Goal: Information Seeking & Learning: Learn about a topic

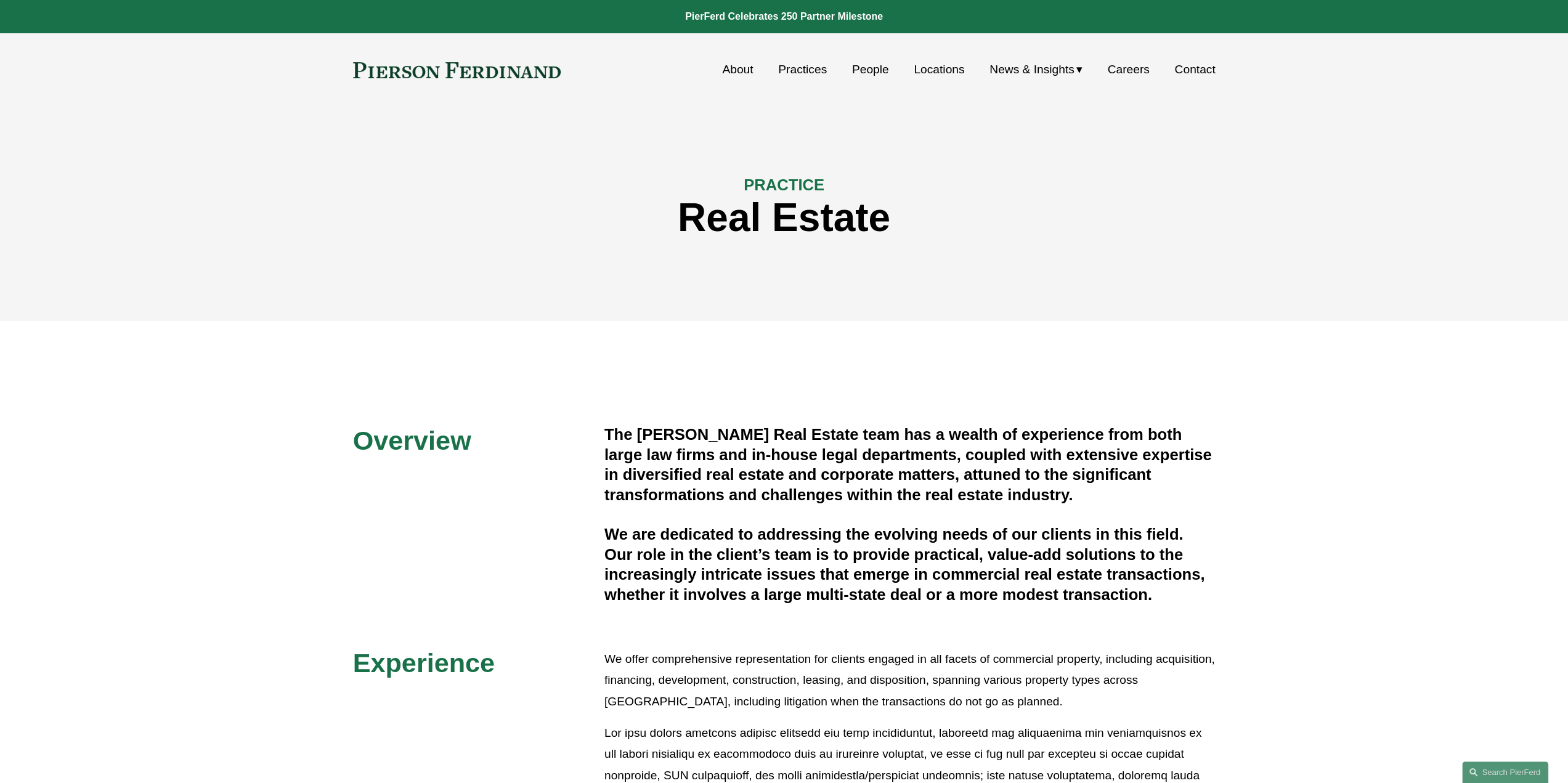
click at [800, 70] on link "Practices" at bounding box center [803, 70] width 48 height 23
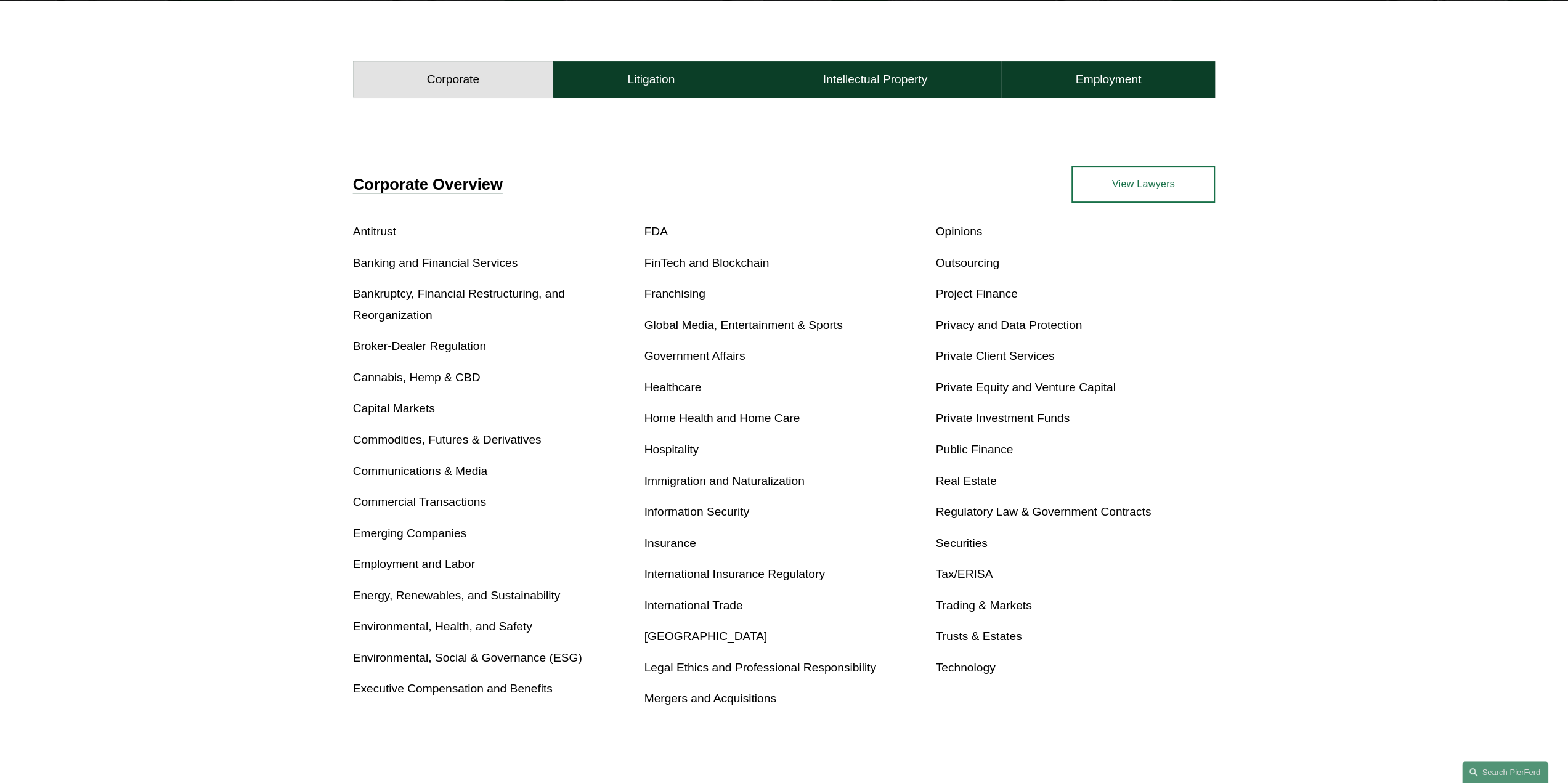
scroll to position [493, 0]
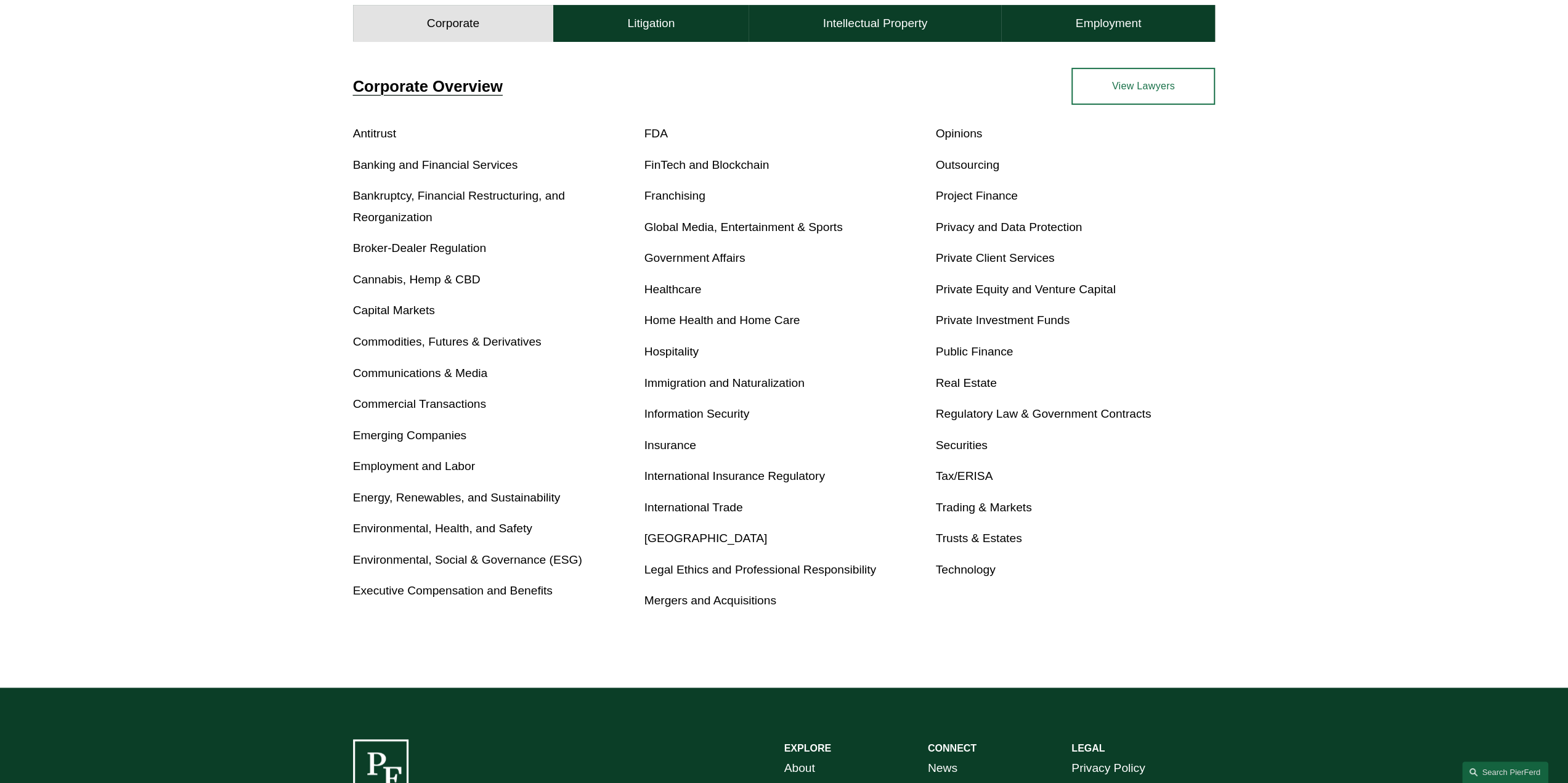
click at [978, 378] on link "Real Estate" at bounding box center [966, 383] width 61 height 13
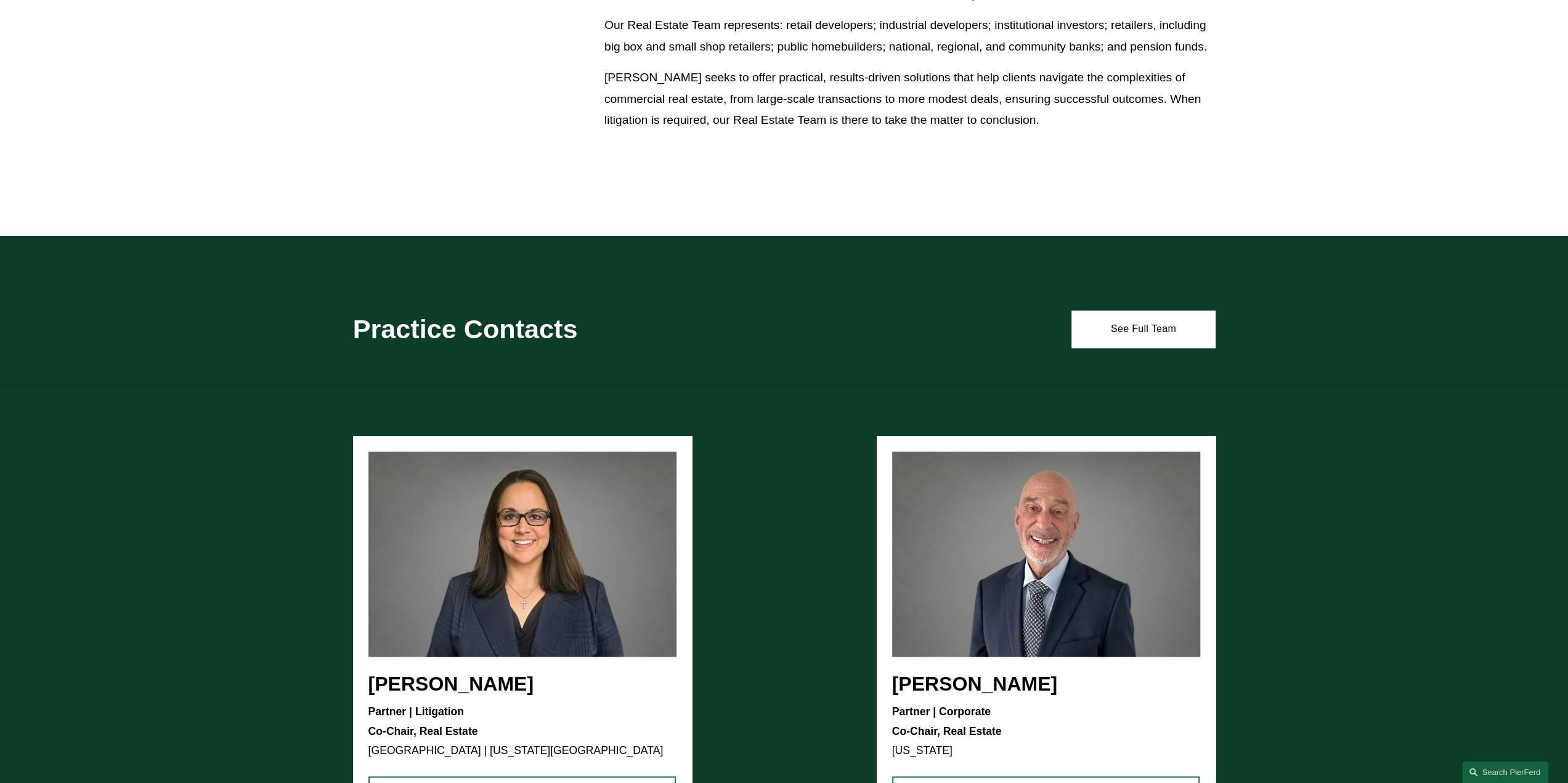
scroll to position [1171, 0]
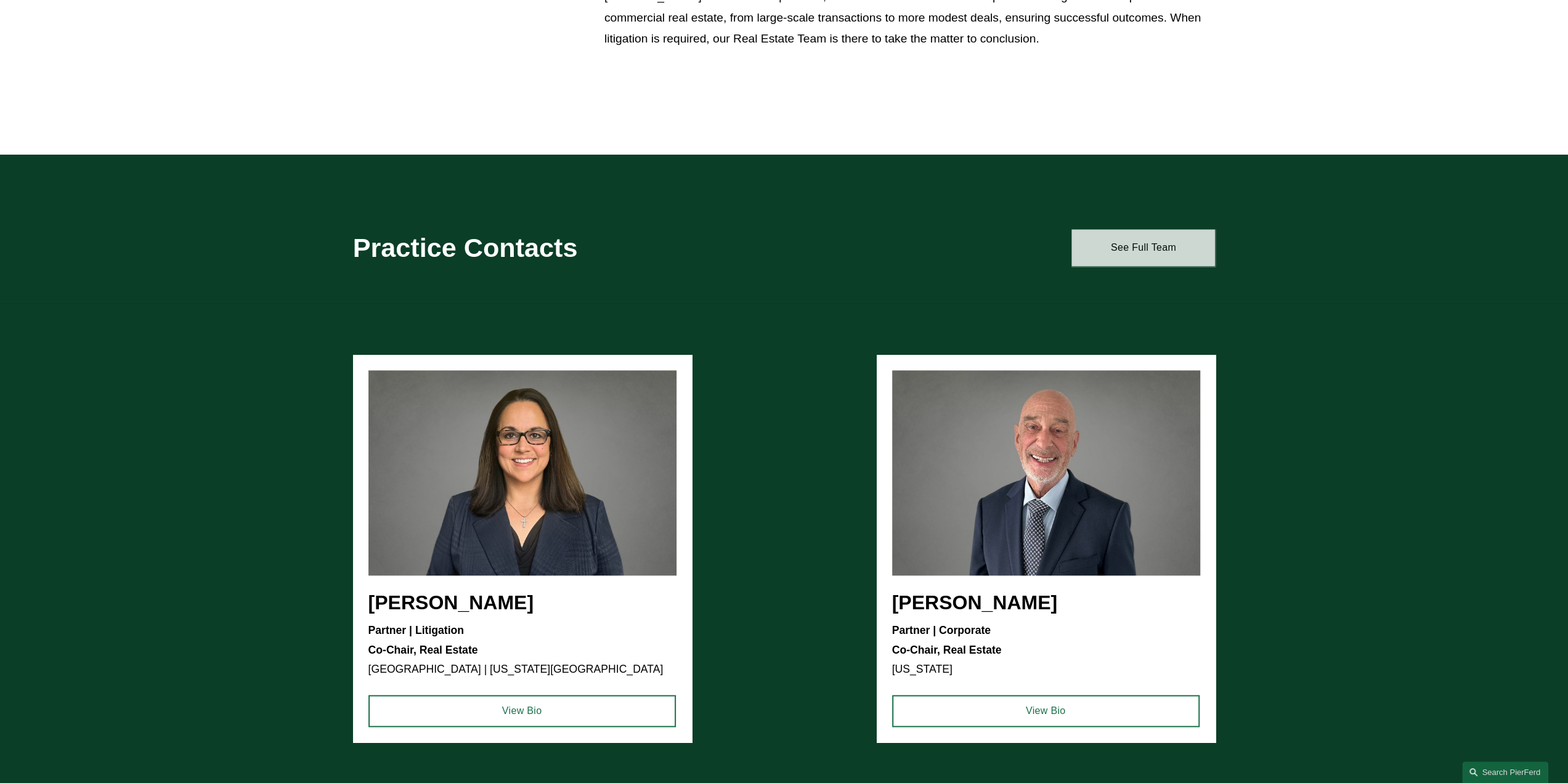
click at [1142, 260] on link "See Full Team" at bounding box center [1143, 247] width 143 height 37
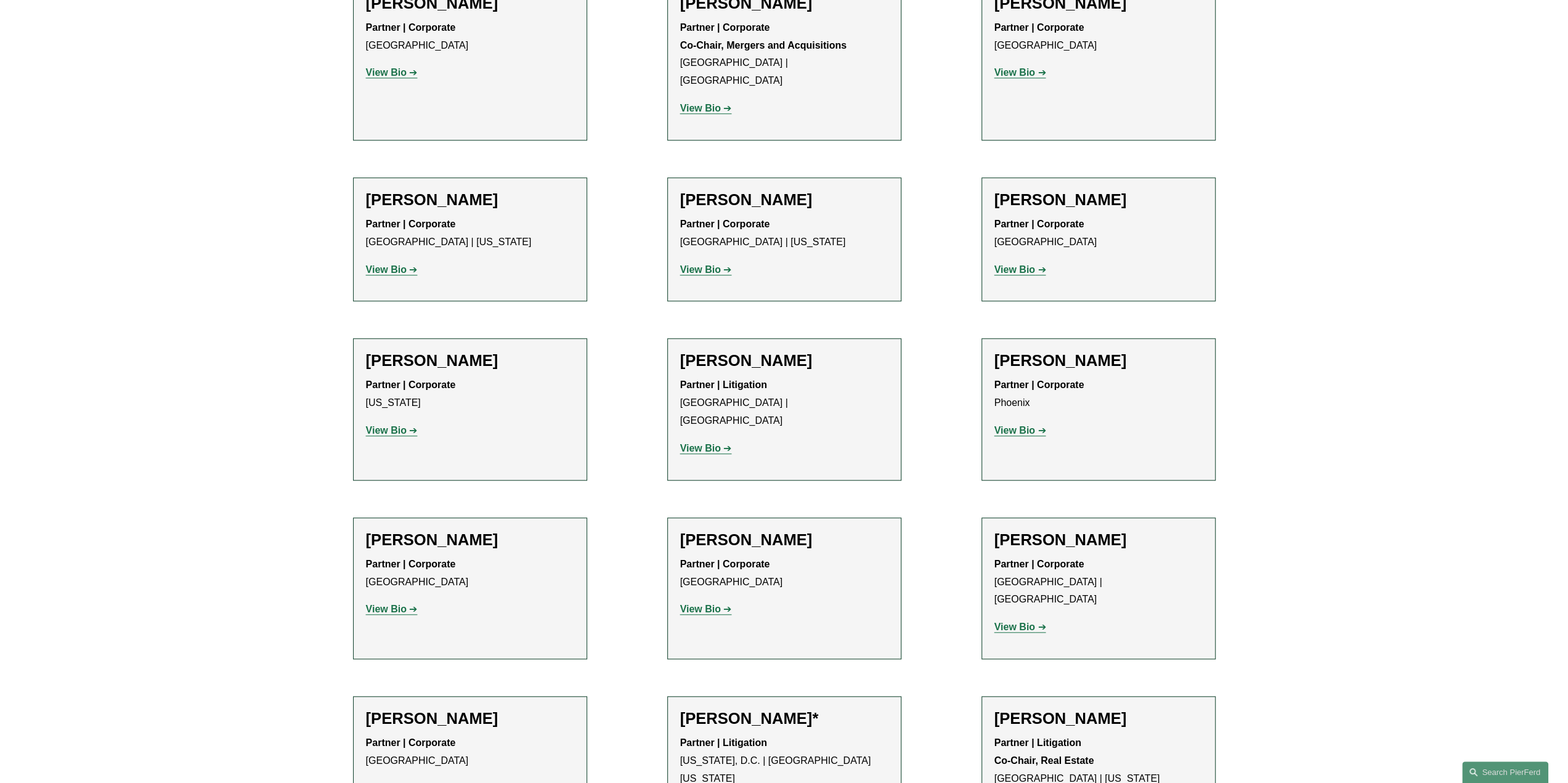
scroll to position [1232, 0]
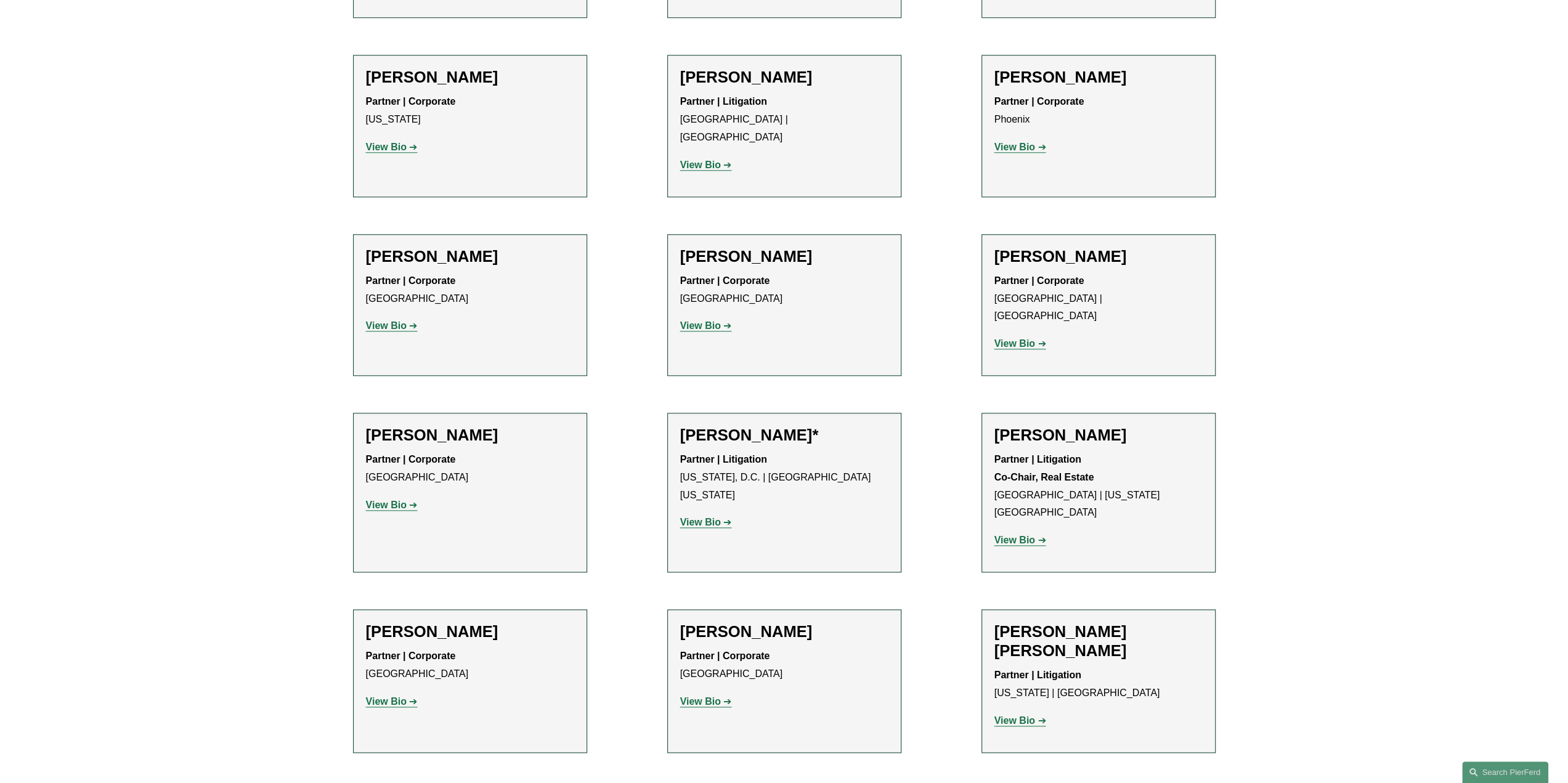
drag, startPoint x: 1002, startPoint y: 263, endPoint x: 1459, endPoint y: 208, distance: 460.3
click at [1549, 187] on div "Filter Location All Atlanta Austin Bellevue Boston Charlotte Chicago Cincinnati…" at bounding box center [784, 627] width 1568 height 2891
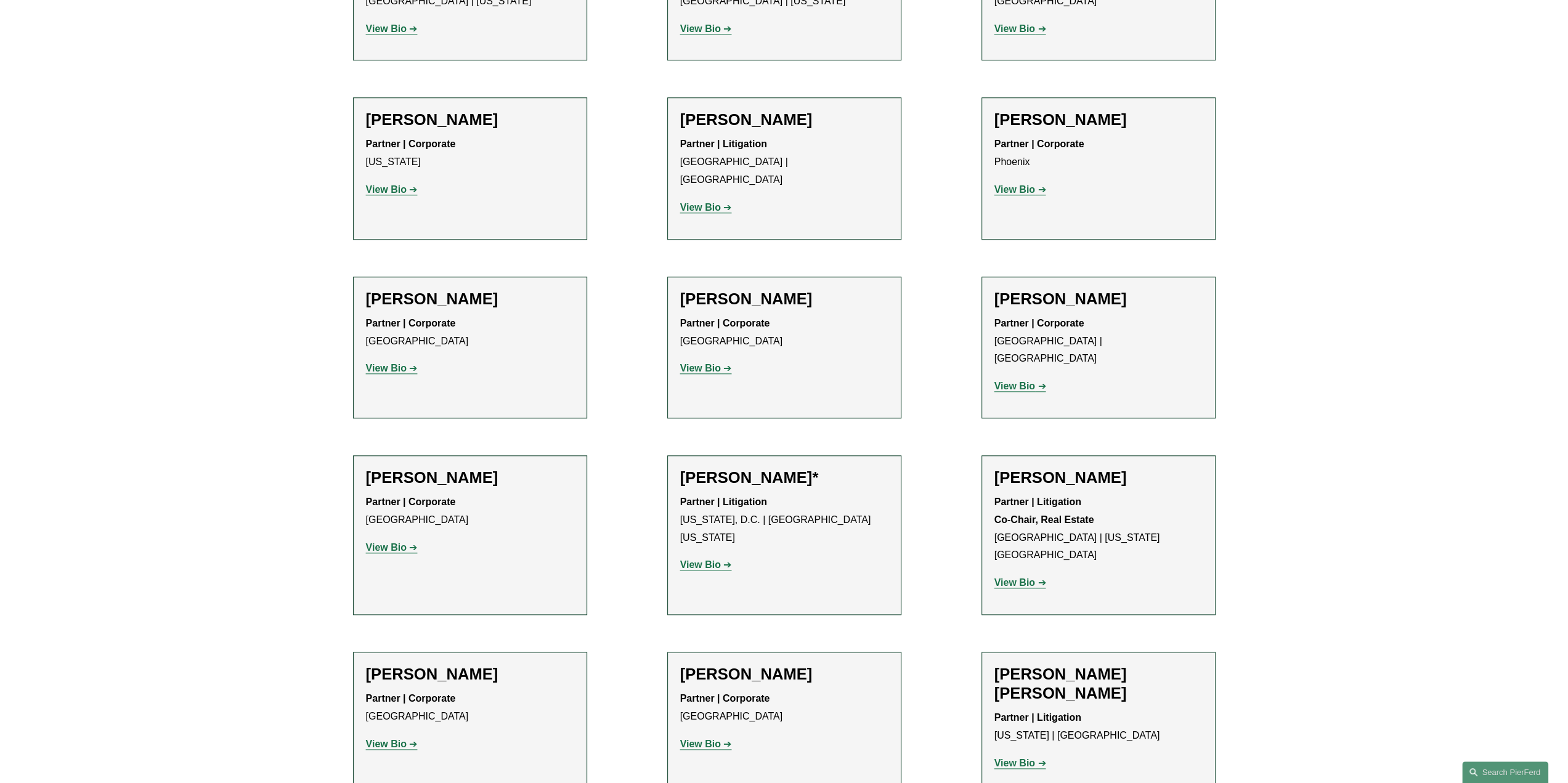
scroll to position [1171, 0]
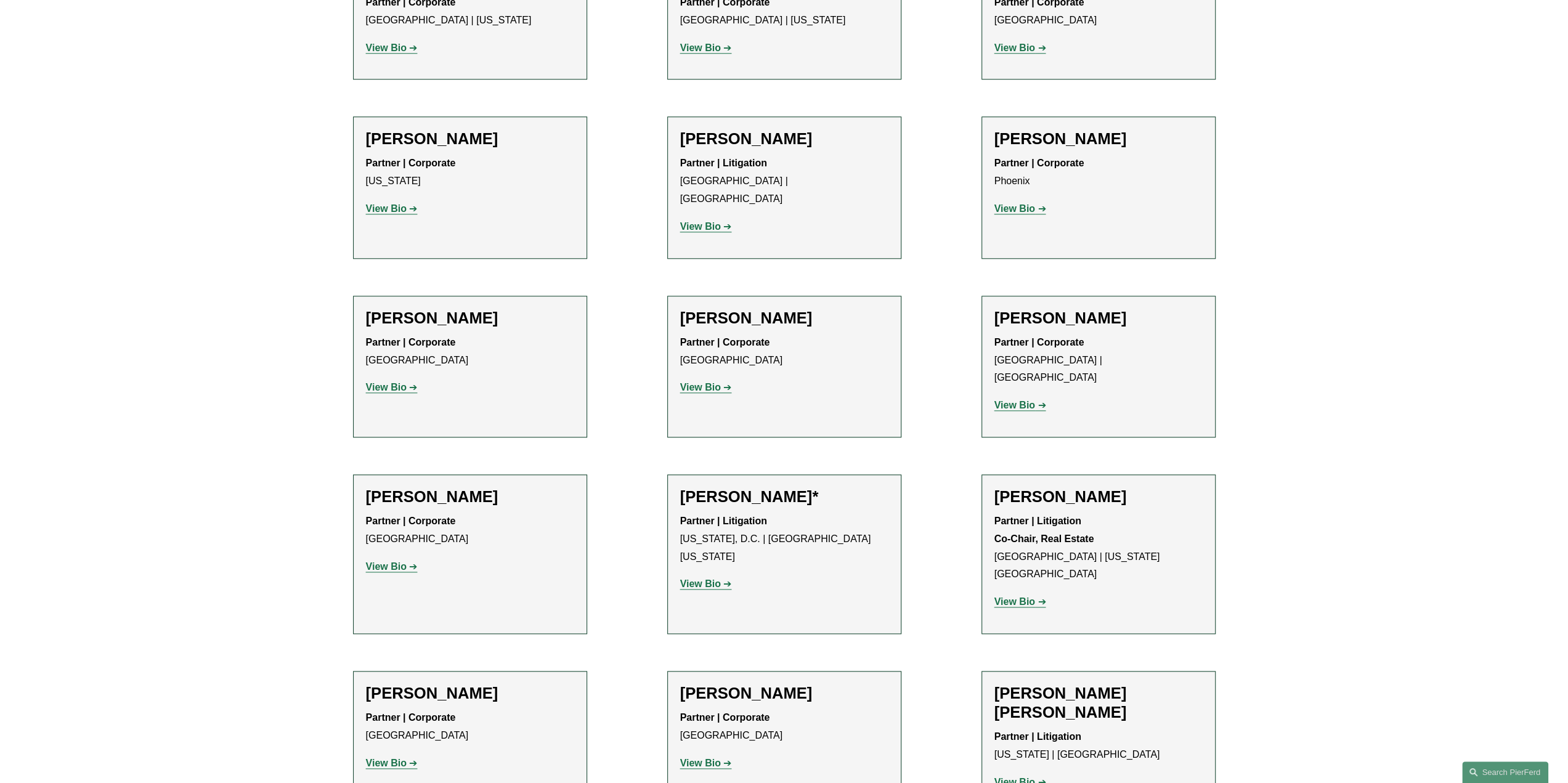
drag, startPoint x: 1023, startPoint y: 179, endPoint x: 1365, endPoint y: 83, distance: 355.2
click at [1374, 78] on div "Filter Location All Atlanta Austin Bellevue Boston Charlotte Chicago Cincinnati…" at bounding box center [784, 689] width 1568 height 2891
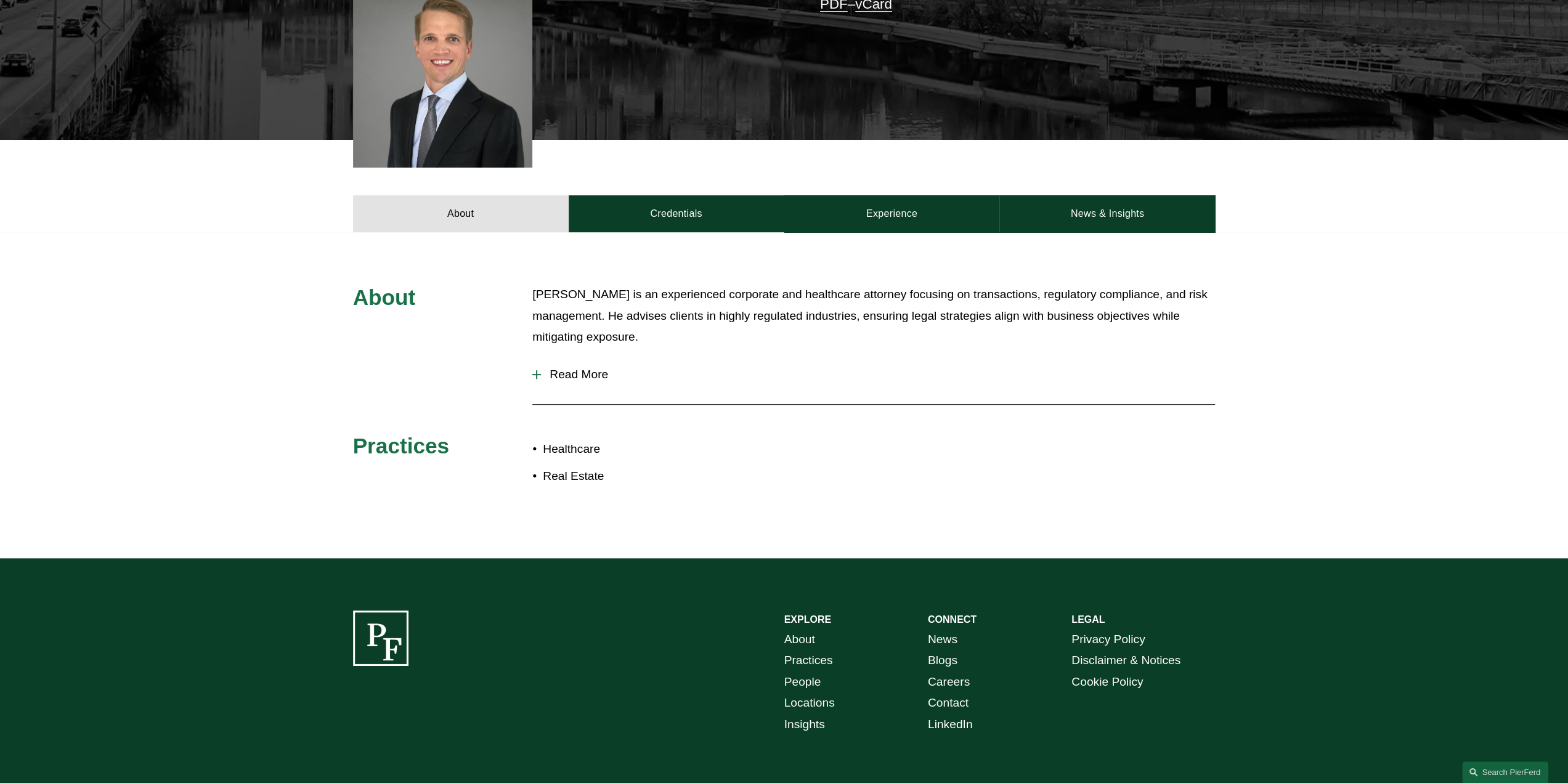
scroll to position [370, 0]
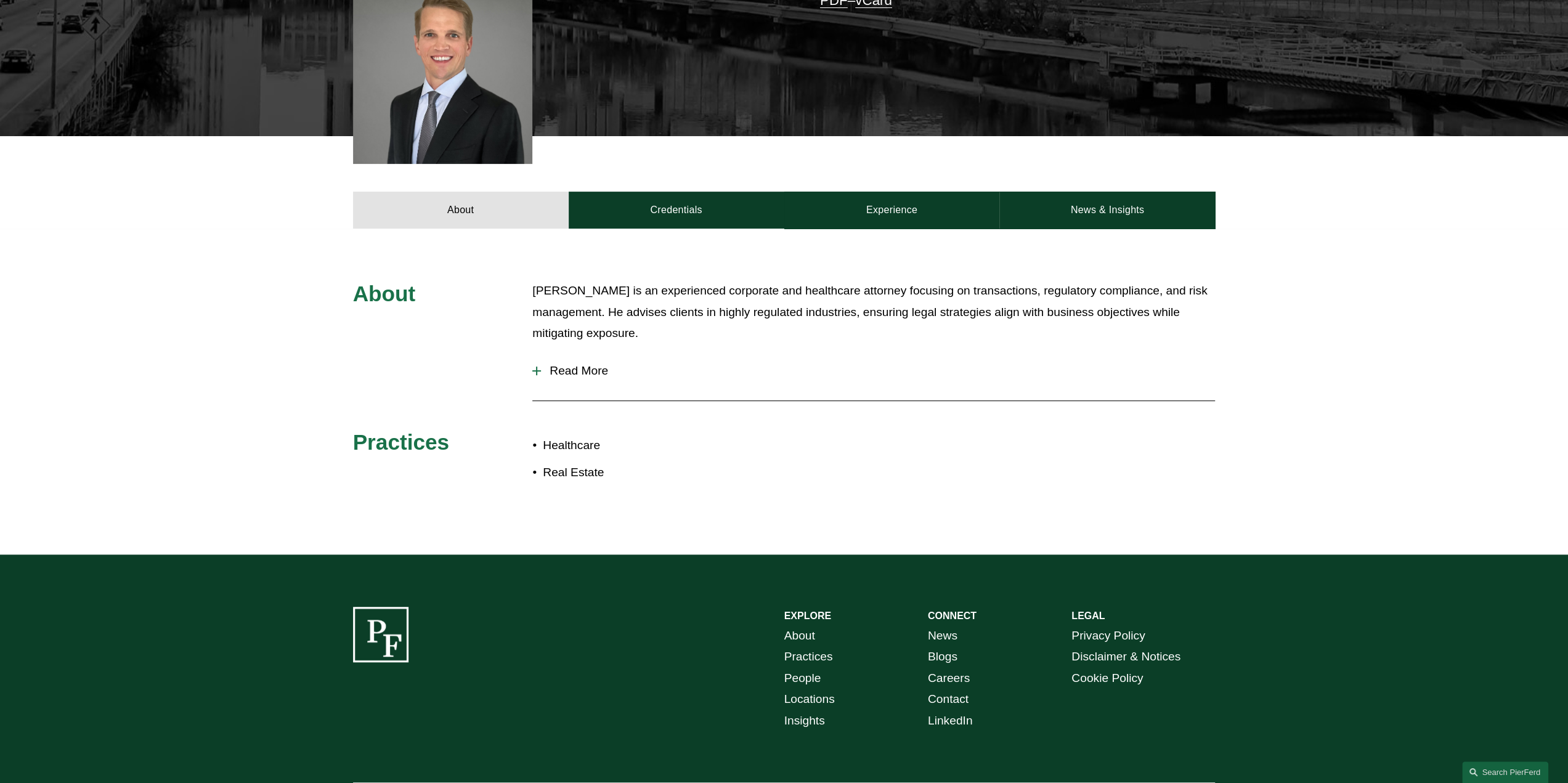
click at [571, 376] on span "Read More" at bounding box center [878, 370] width 674 height 13
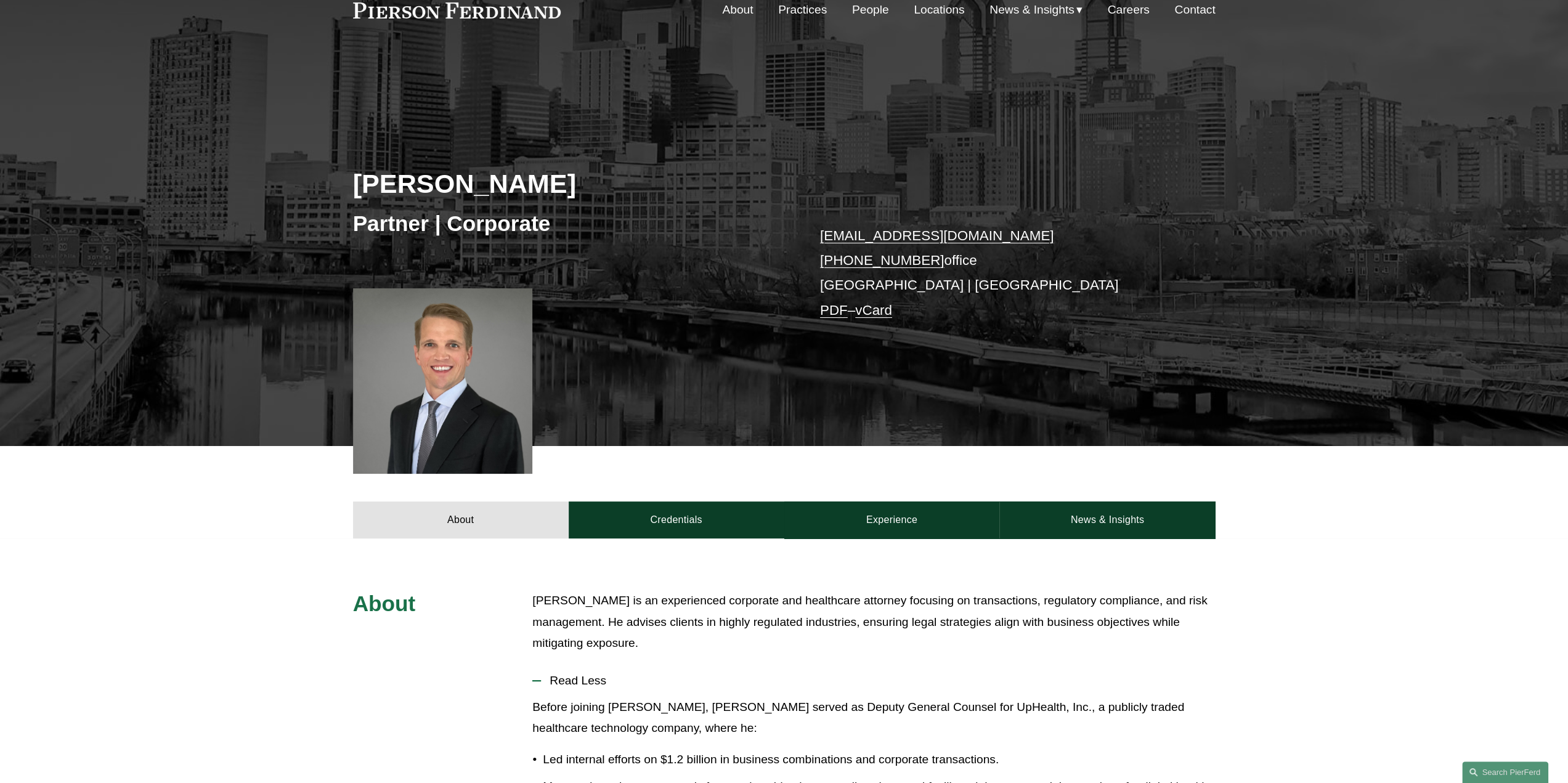
scroll to position [0, 0]
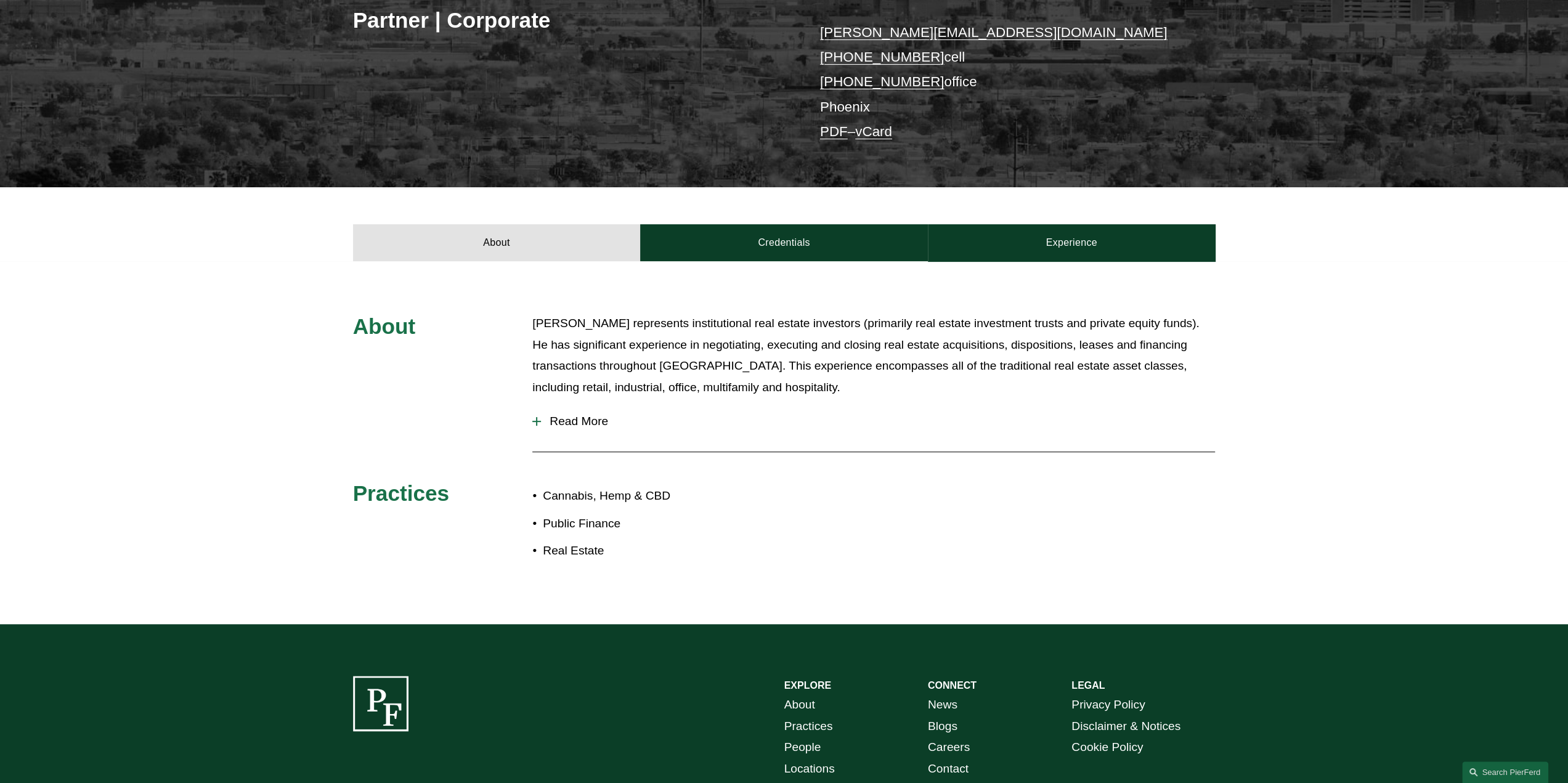
scroll to position [308, 0]
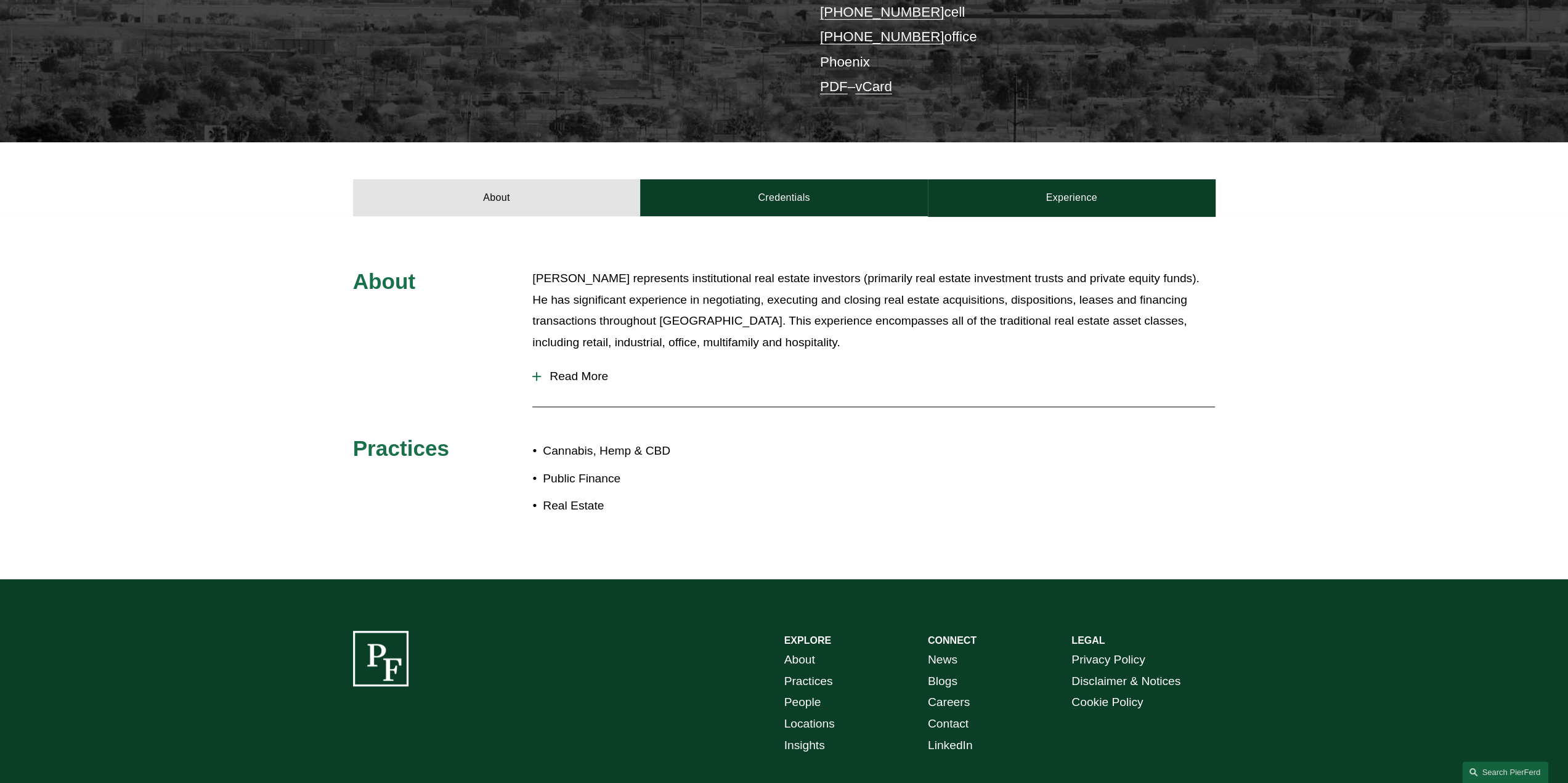
click at [556, 380] on span "Read More" at bounding box center [878, 376] width 674 height 13
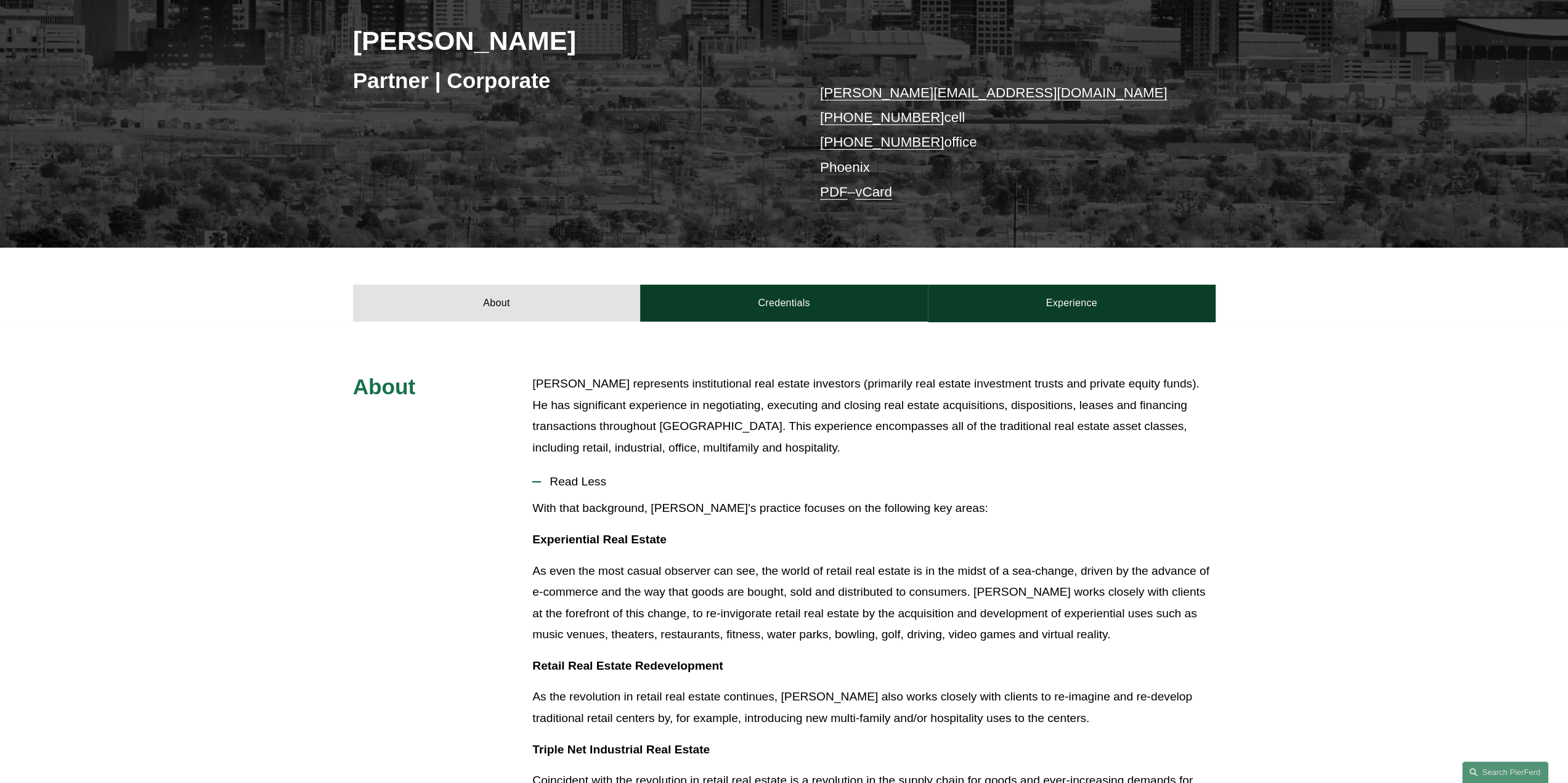
scroll to position [62, 0]
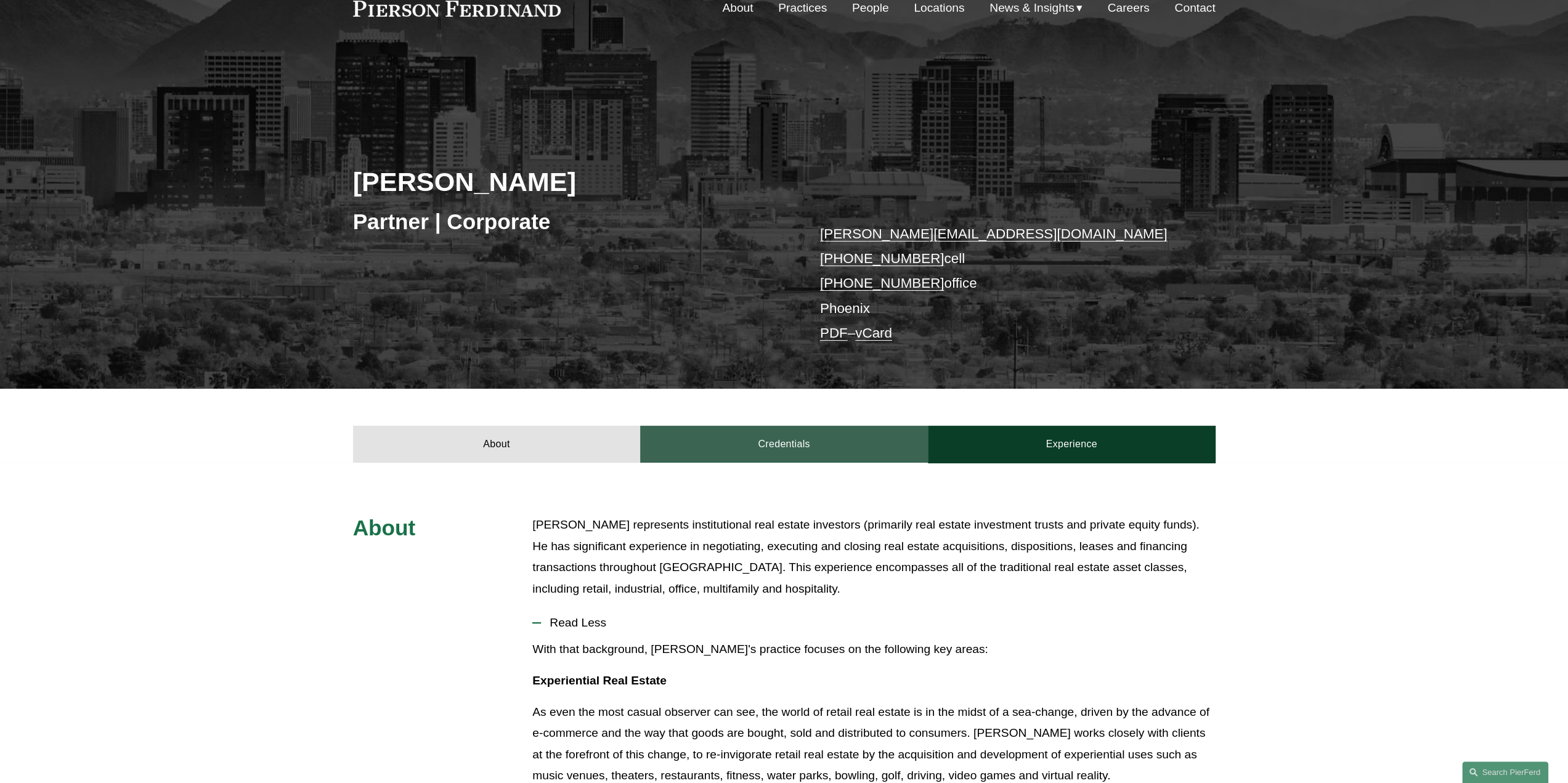
click at [787, 455] on link "Credentials" at bounding box center [783, 443] width 288 height 37
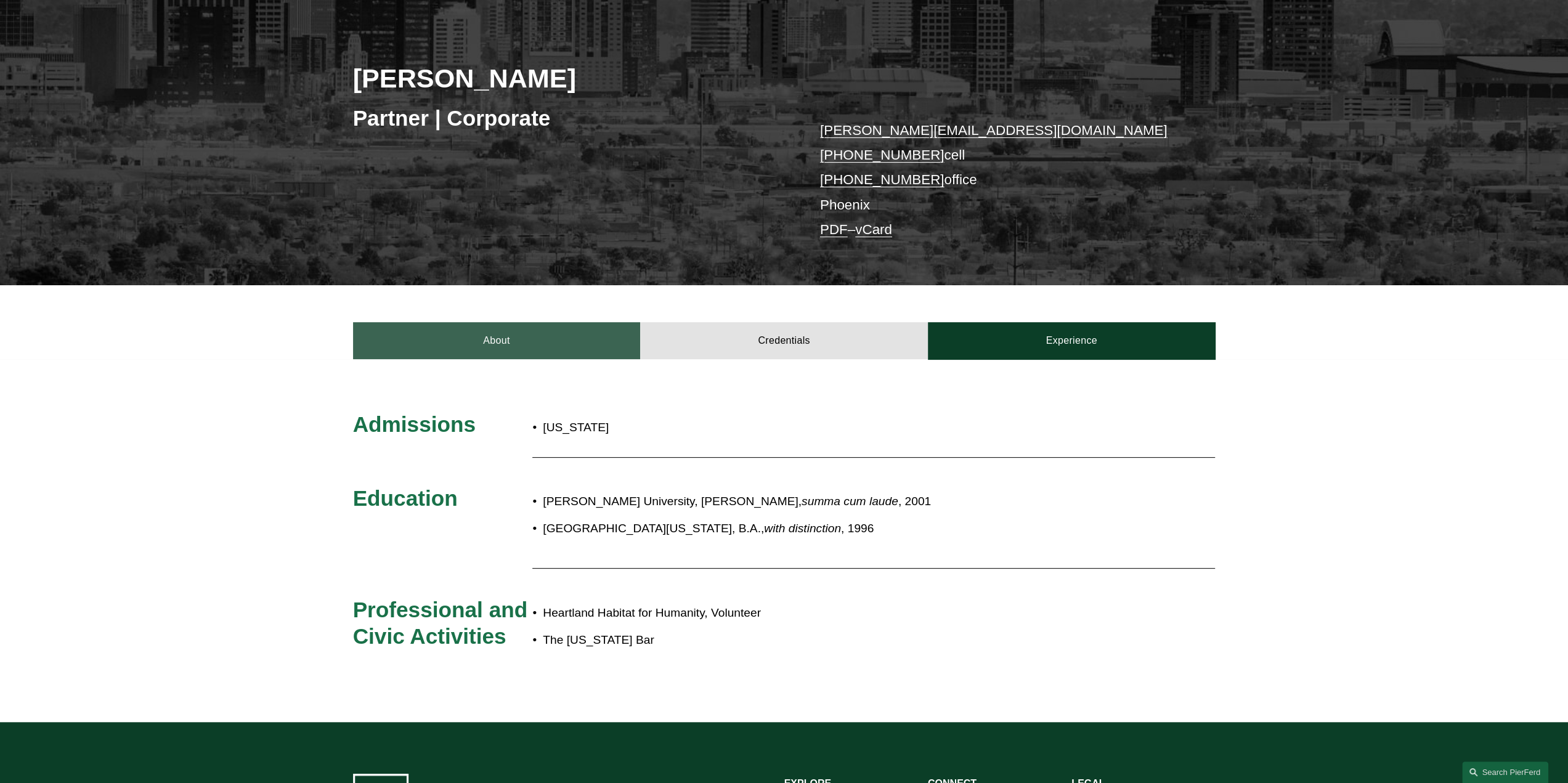
scroll to position [185, 0]
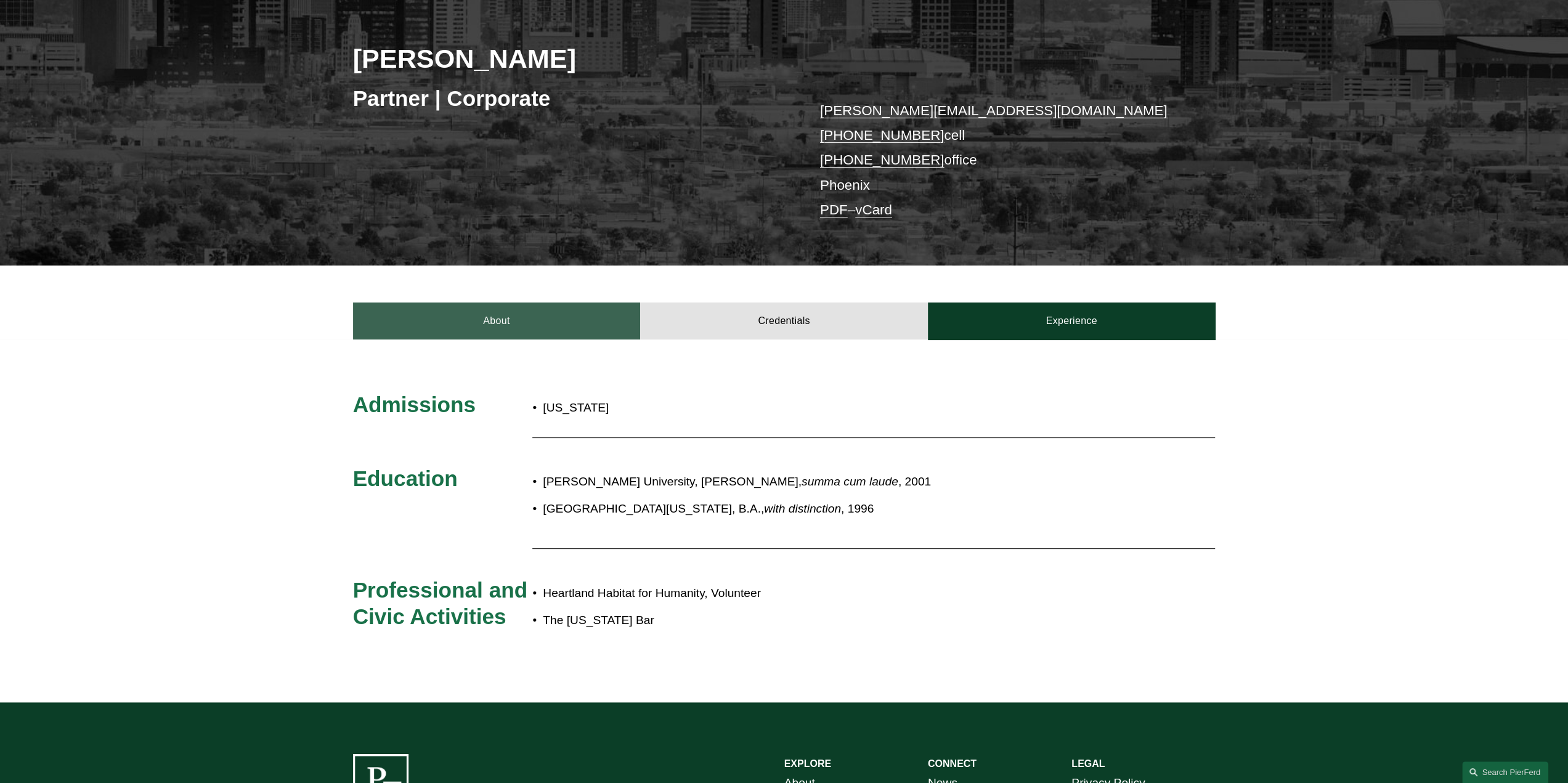
click at [473, 336] on link "About" at bounding box center [496, 321] width 288 height 37
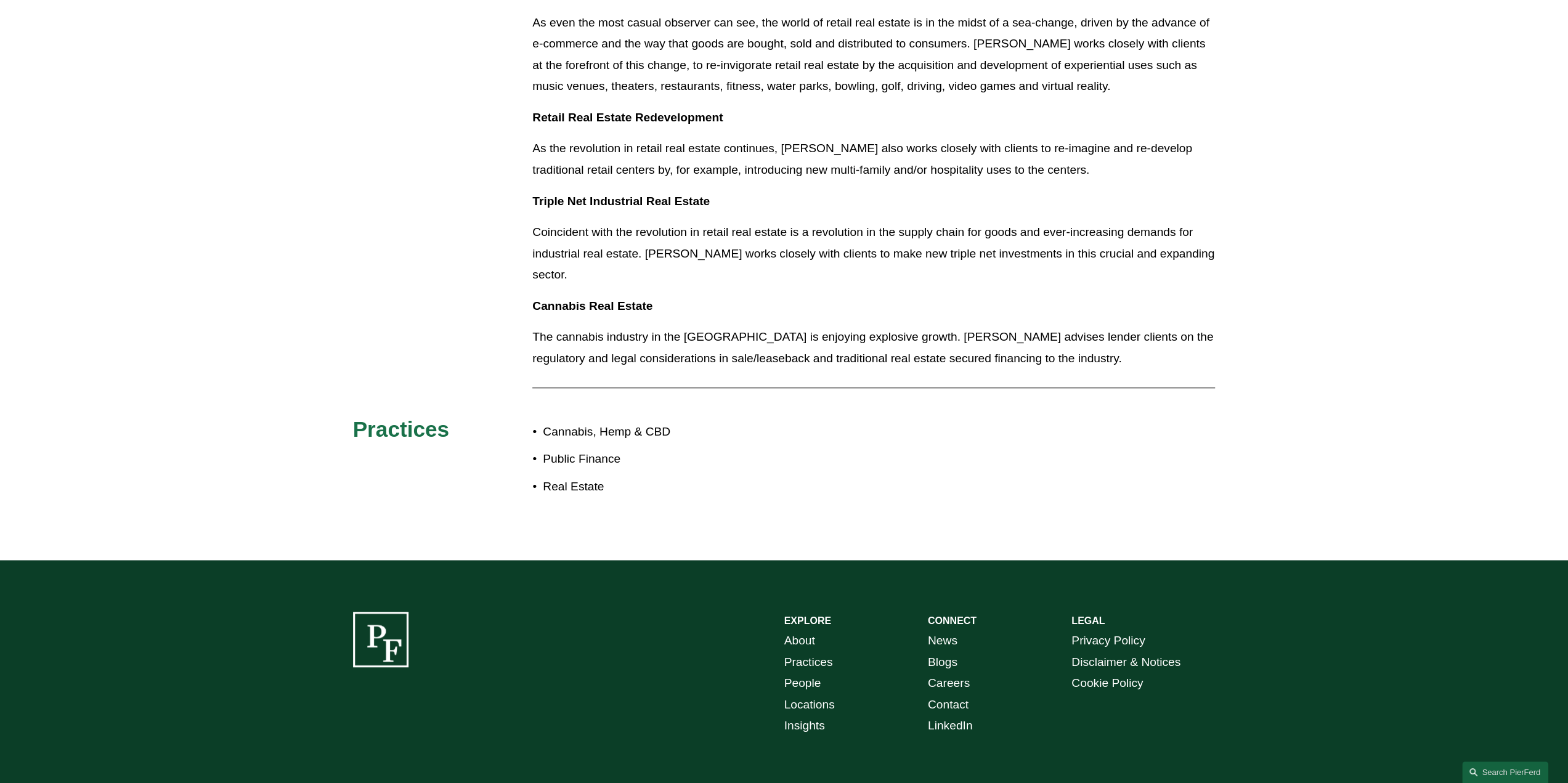
scroll to position [815, 0]
